Goal: Task Accomplishment & Management: Complete application form

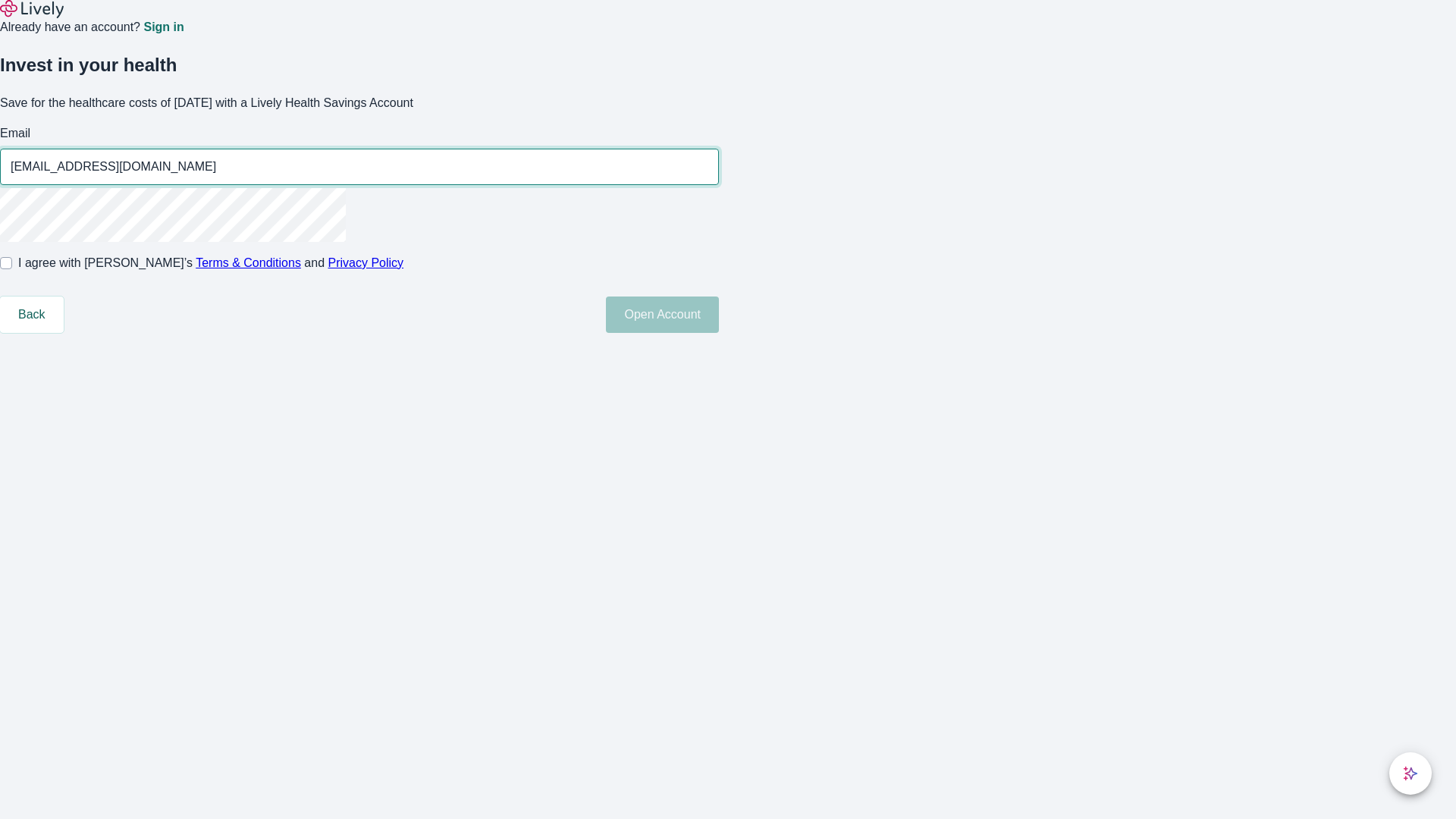
type input "Deja_Glover250819071334@yahoo.com"
click at [12, 269] on input "I agree with Lively’s Terms & Conditions and Privacy Policy" at bounding box center [6, 263] width 12 height 12
checkbox input "true"
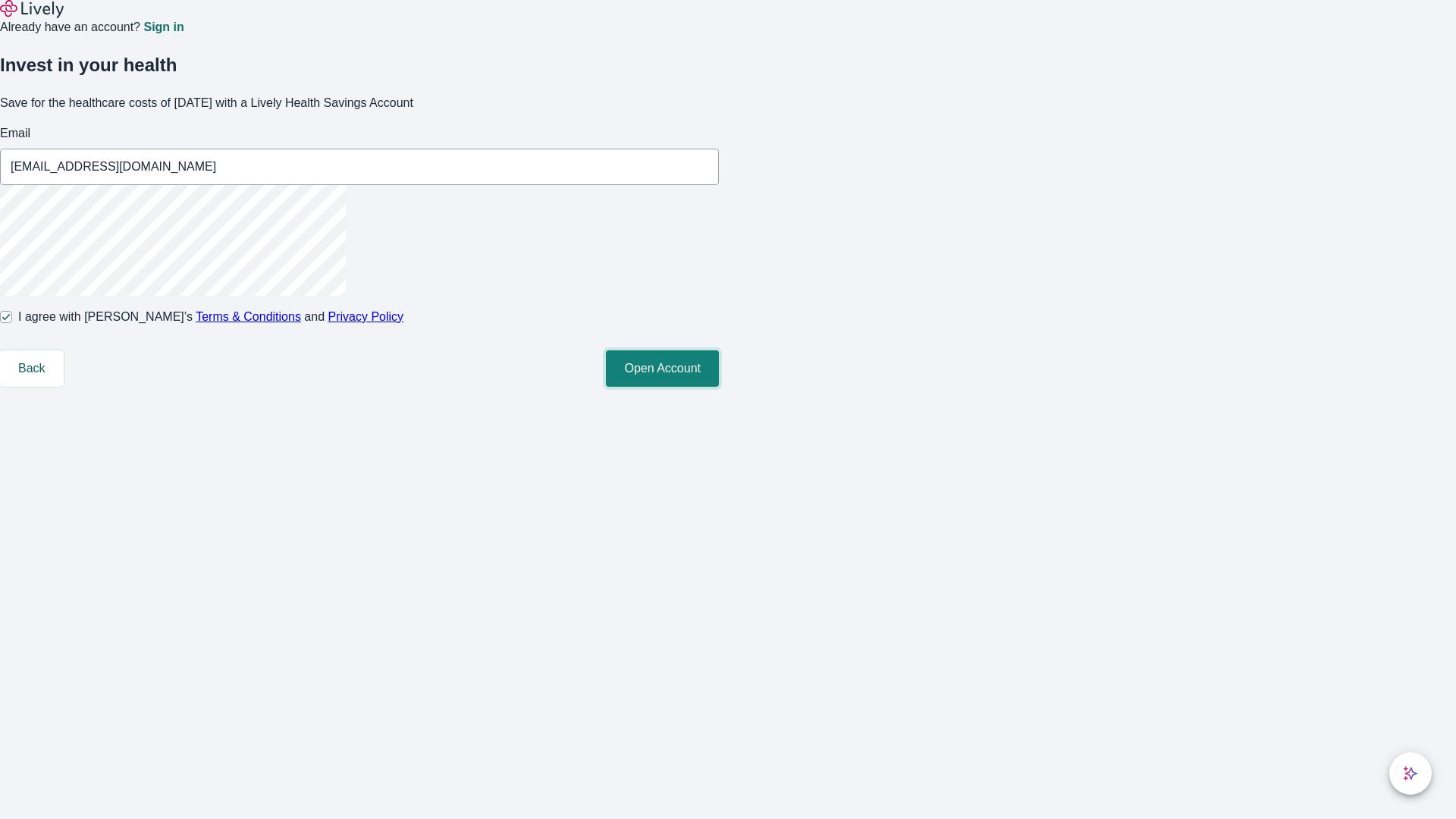
click at [719, 387] on button "Open Account" at bounding box center [662, 369] width 113 height 37
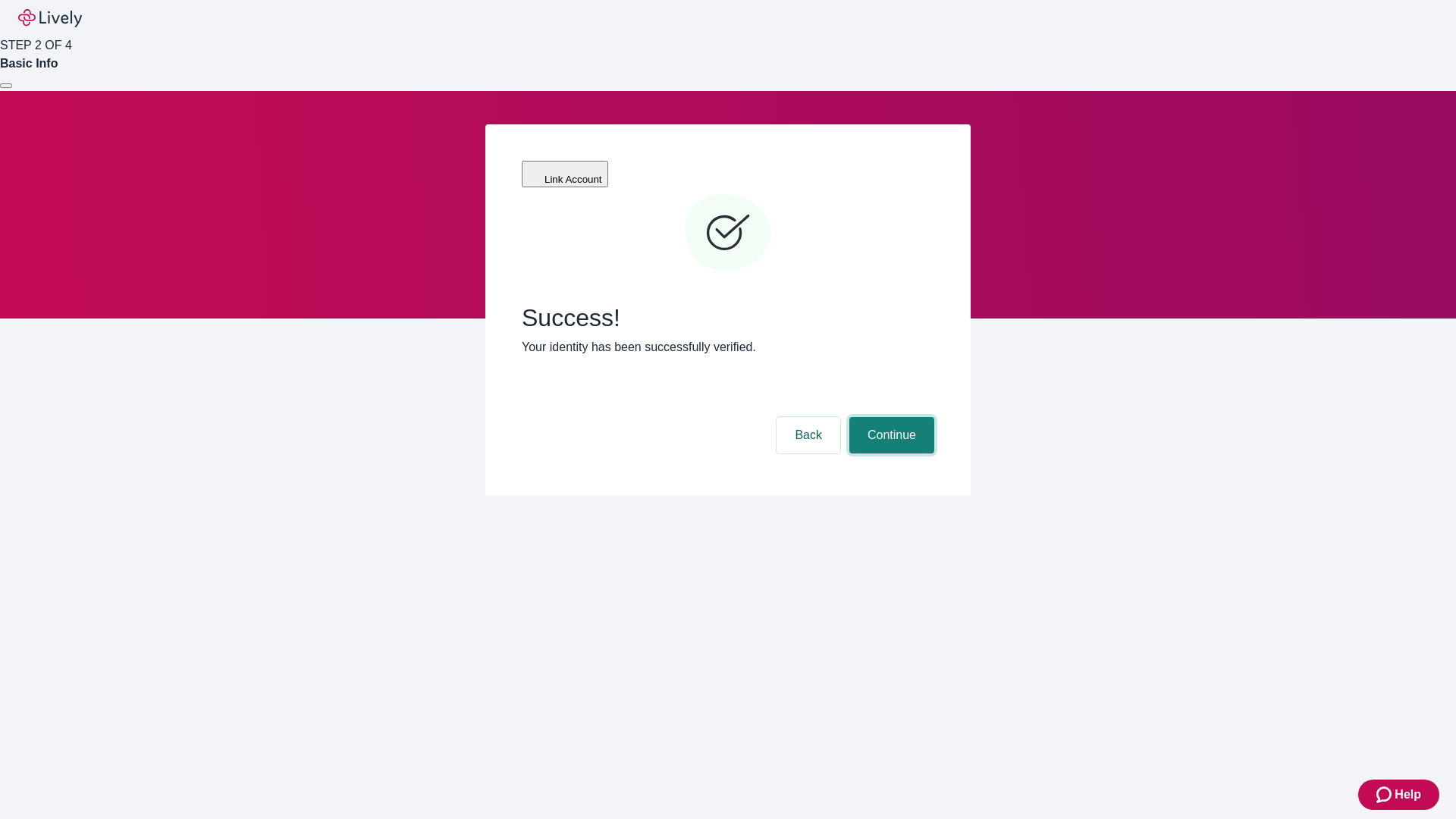
click at [889, 416] on button "Continue" at bounding box center [891, 434] width 85 height 37
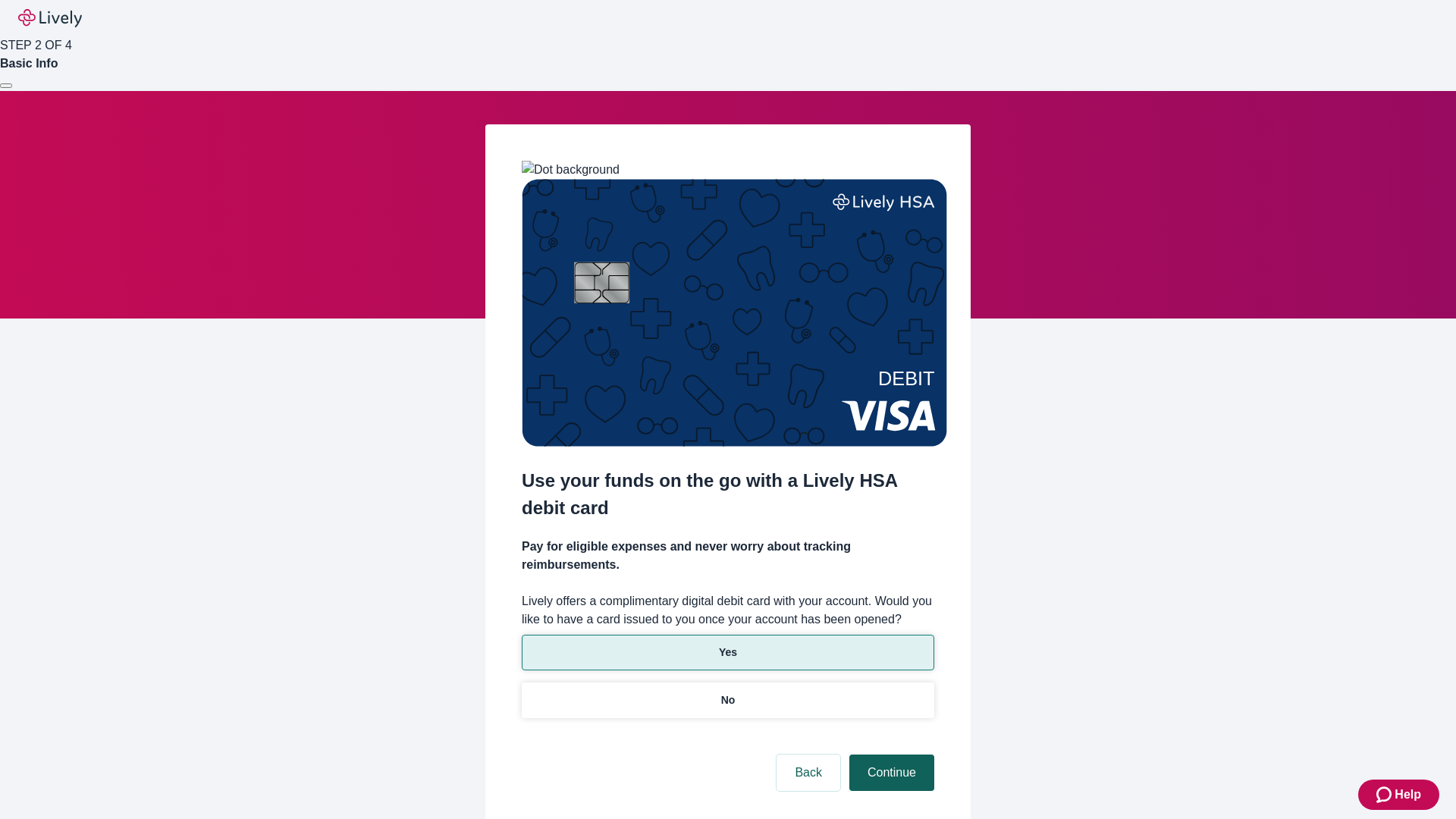
click at [728, 645] on p "Yes" at bounding box center [728, 653] width 18 height 16
click at [889, 754] on button "Continue" at bounding box center [891, 772] width 85 height 37
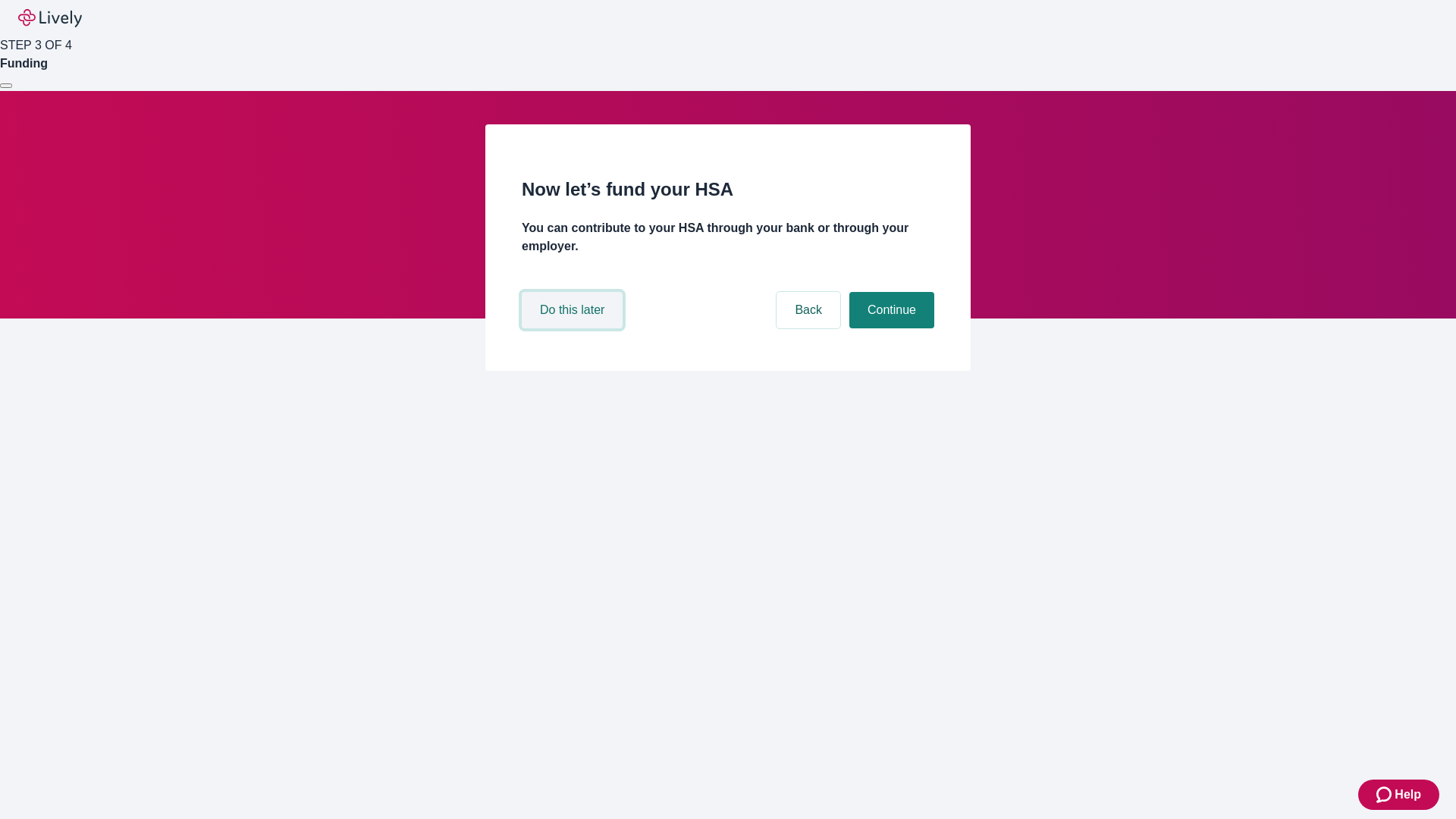
click at [574, 328] on button "Do this later" at bounding box center [571, 310] width 101 height 37
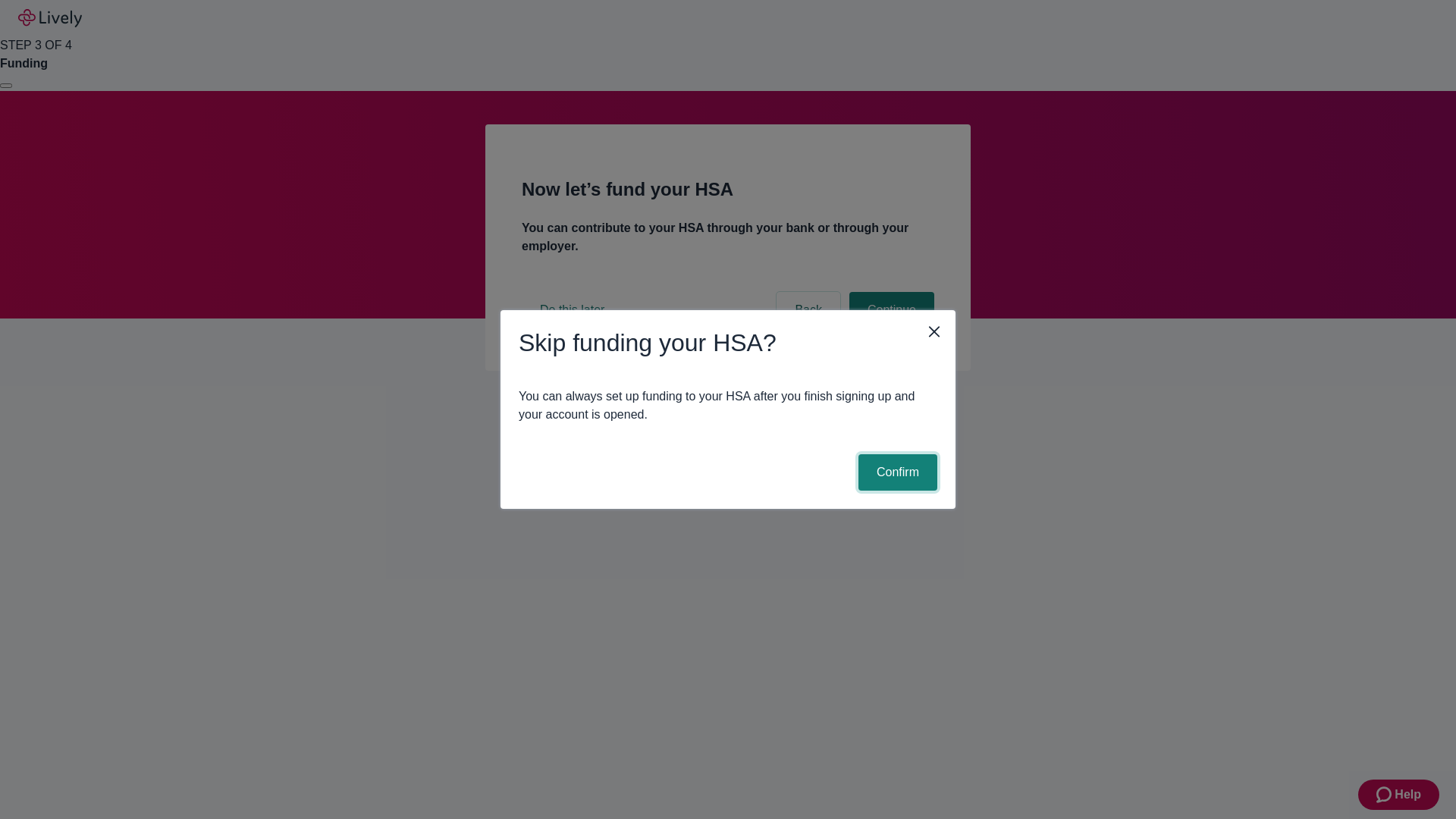
click at [896, 472] on button "Confirm" at bounding box center [897, 472] width 79 height 37
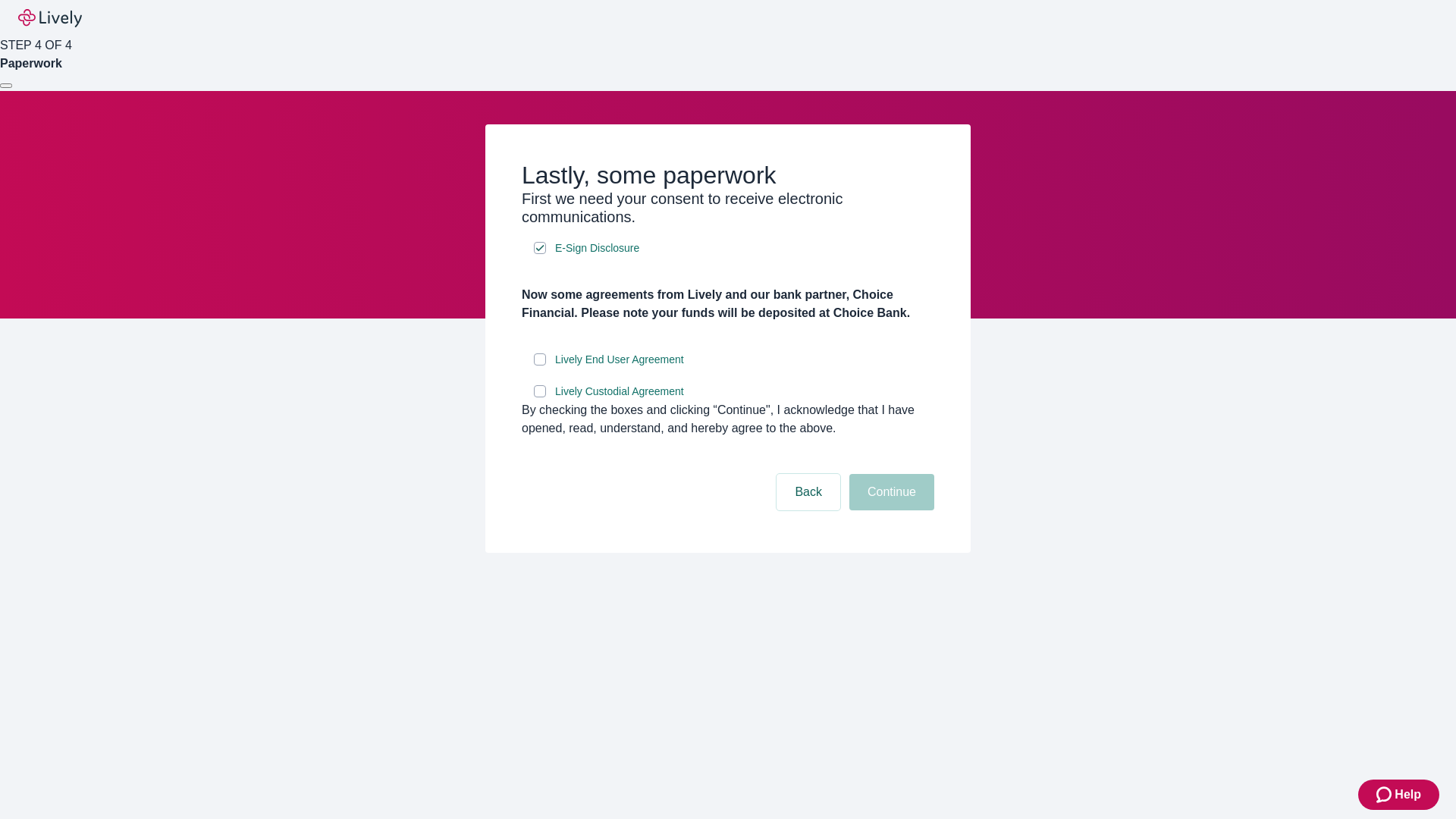
click at [540, 366] on input "Lively End User Agreement" at bounding box center [540, 360] width 12 height 12
checkbox input "true"
click at [540, 398] on input "Lively Custodial Agreement" at bounding box center [540, 392] width 12 height 12
checkbox input "true"
click at [889, 510] on button "Continue" at bounding box center [891, 492] width 85 height 37
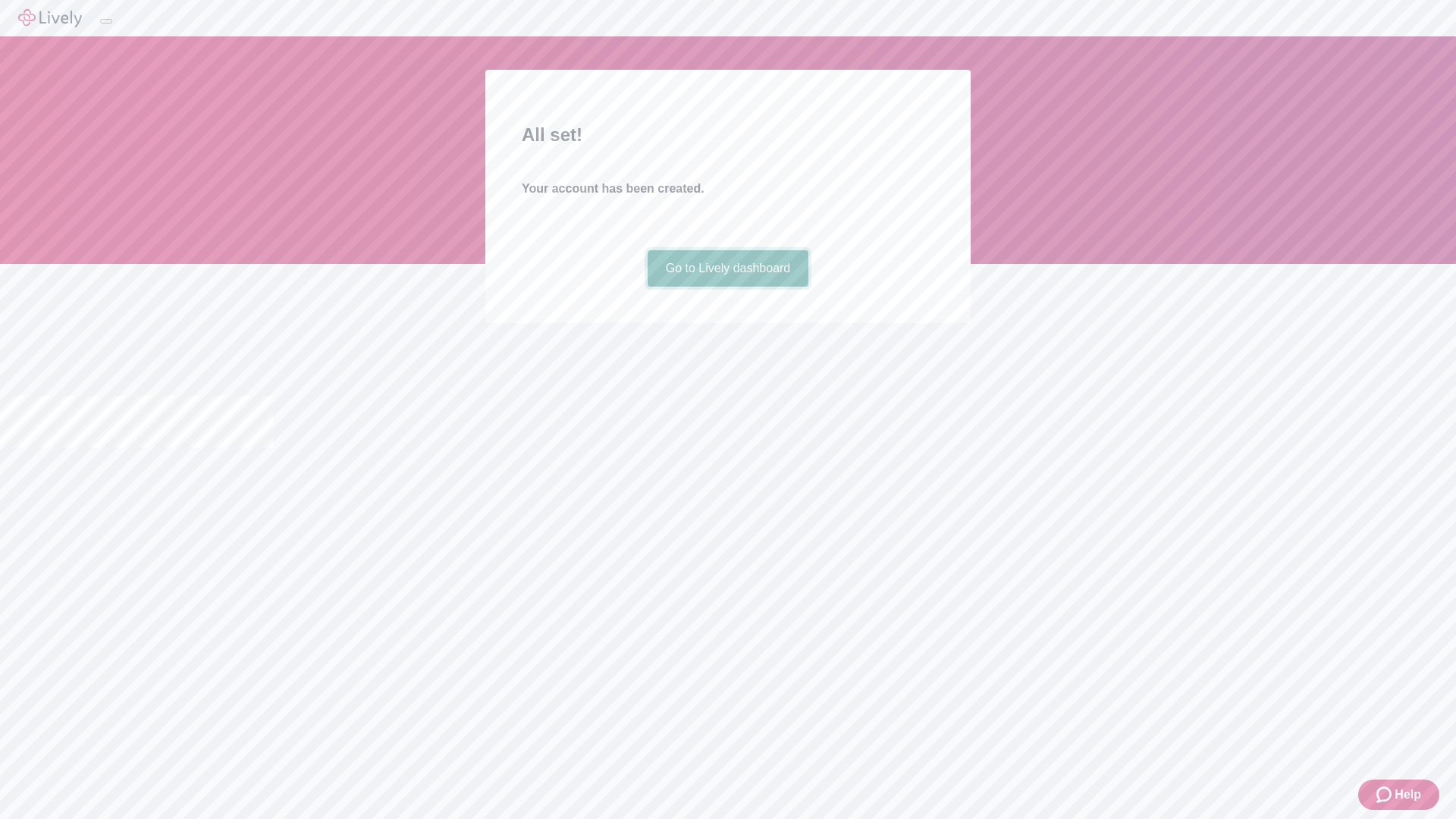
click at [728, 287] on link "Go to Lively dashboard" at bounding box center [728, 268] width 161 height 37
